Goal: Book appointment/travel/reservation

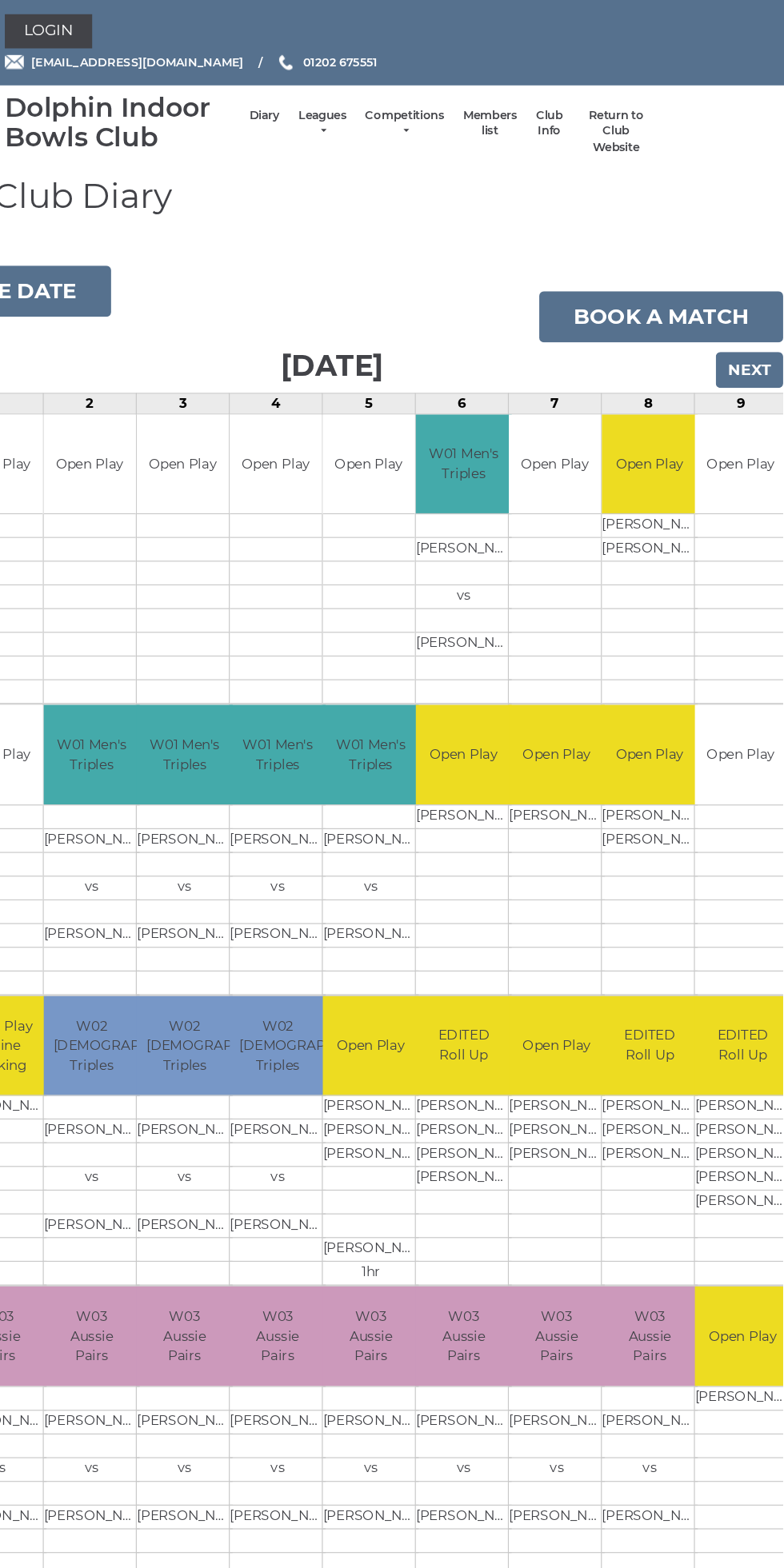
scroll to position [0, 16]
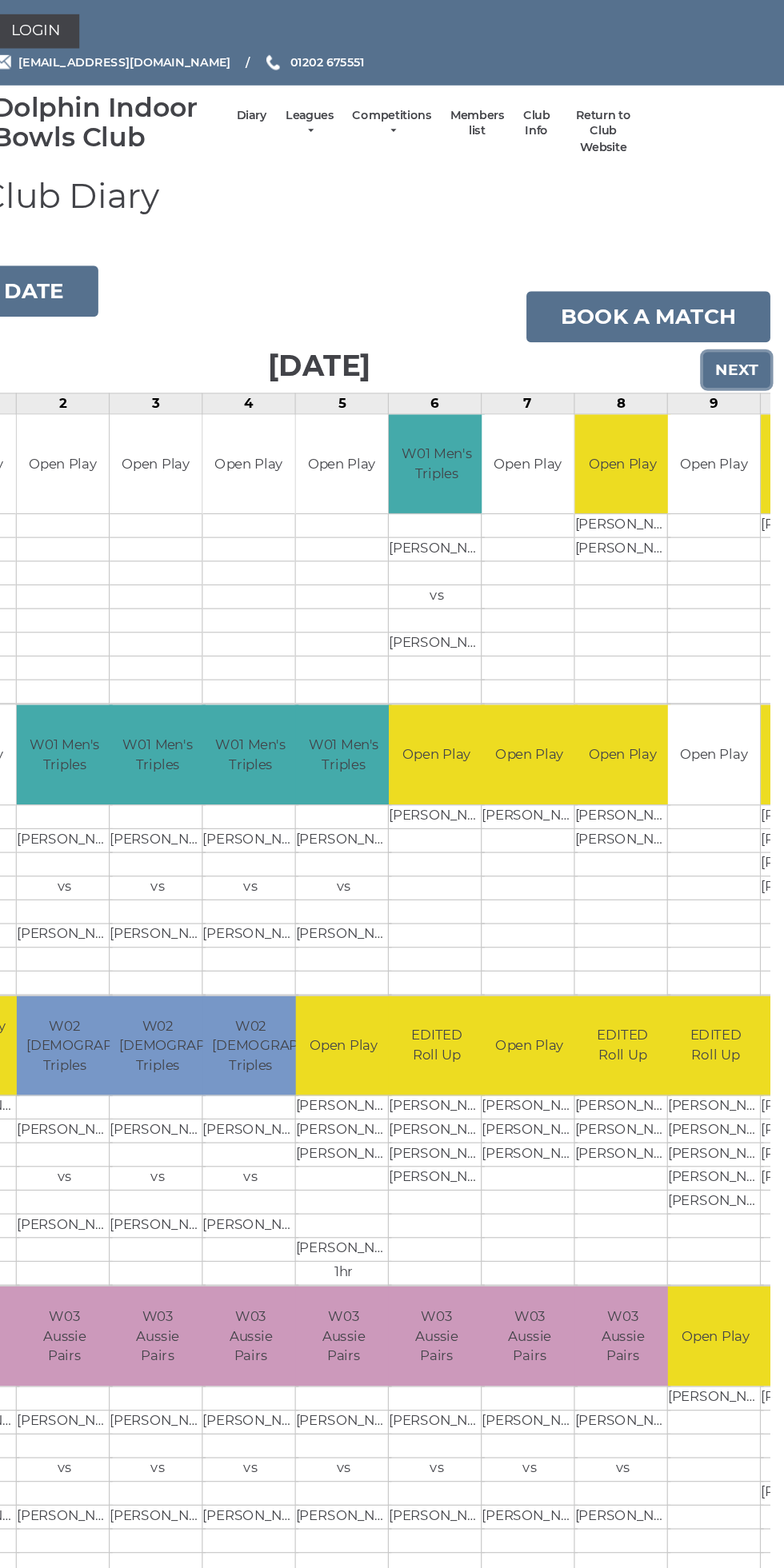
click at [764, 313] on input "Next" at bounding box center [743, 311] width 57 height 30
click at [751, 304] on input "Next" at bounding box center [743, 311] width 57 height 30
